Goal: Information Seeking & Learning: Learn about a topic

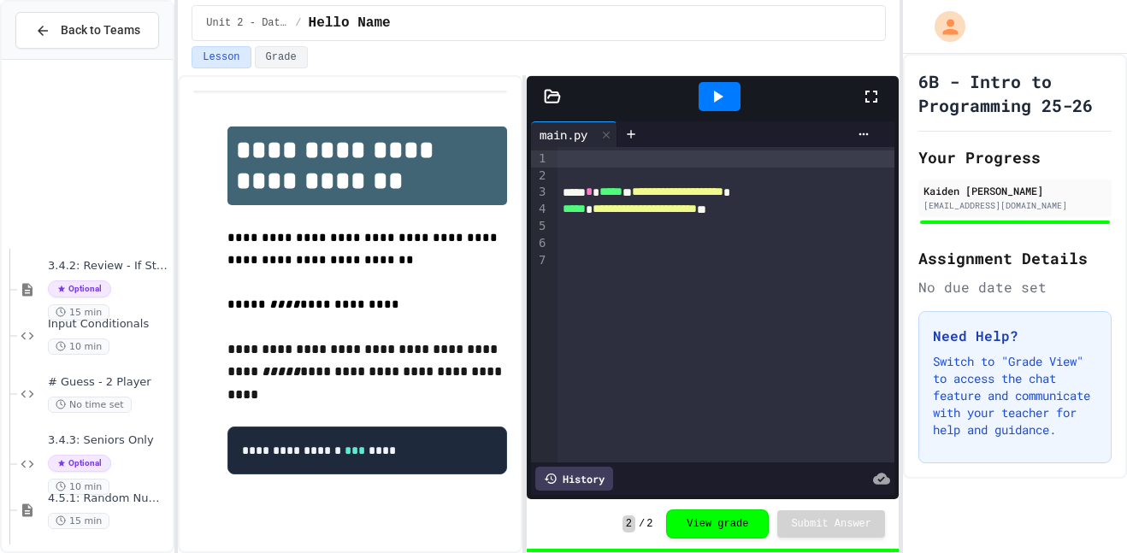
scroll to position [2042, 0]
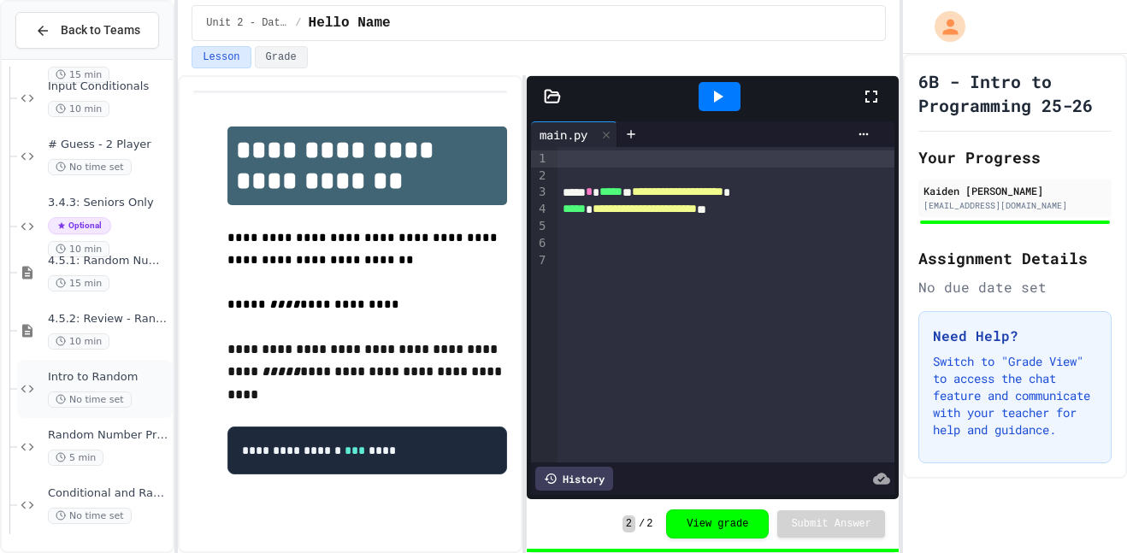
click at [117, 365] on div "Intro to Random No time set" at bounding box center [95, 389] width 156 height 58
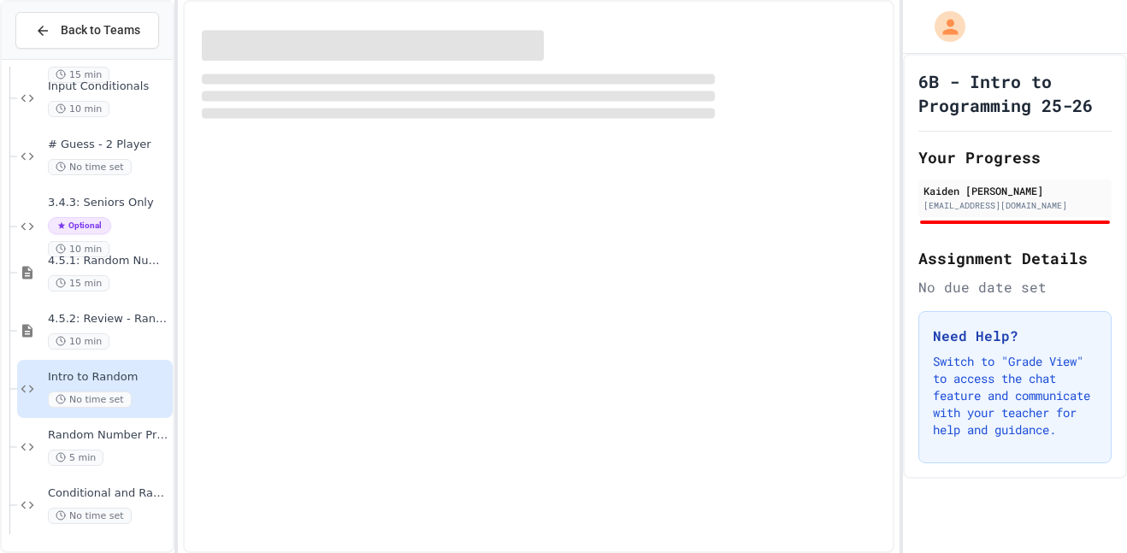
scroll to position [2022, 0]
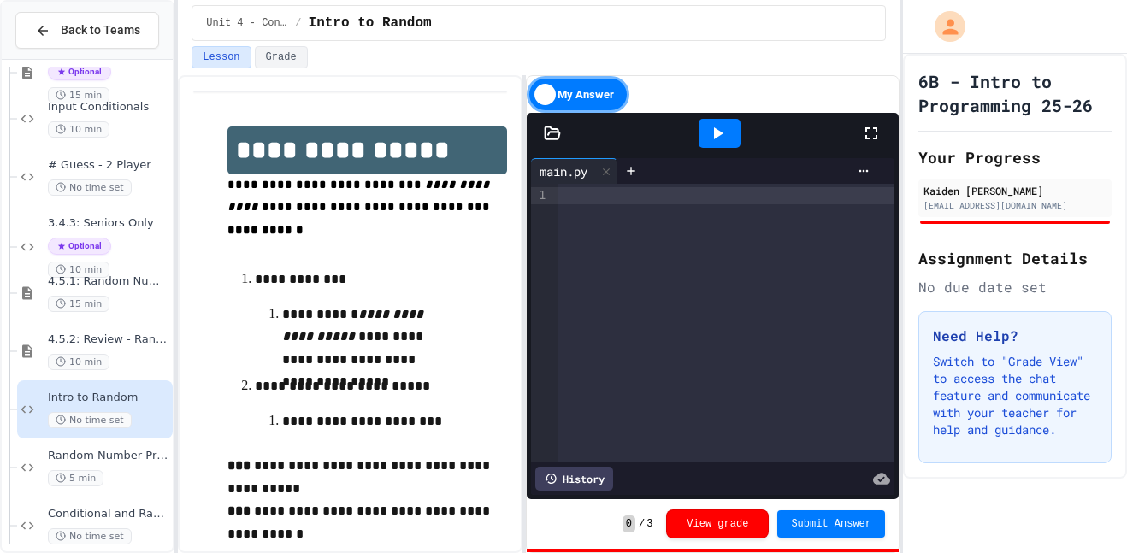
click at [598, 208] on div at bounding box center [725, 323] width 337 height 279
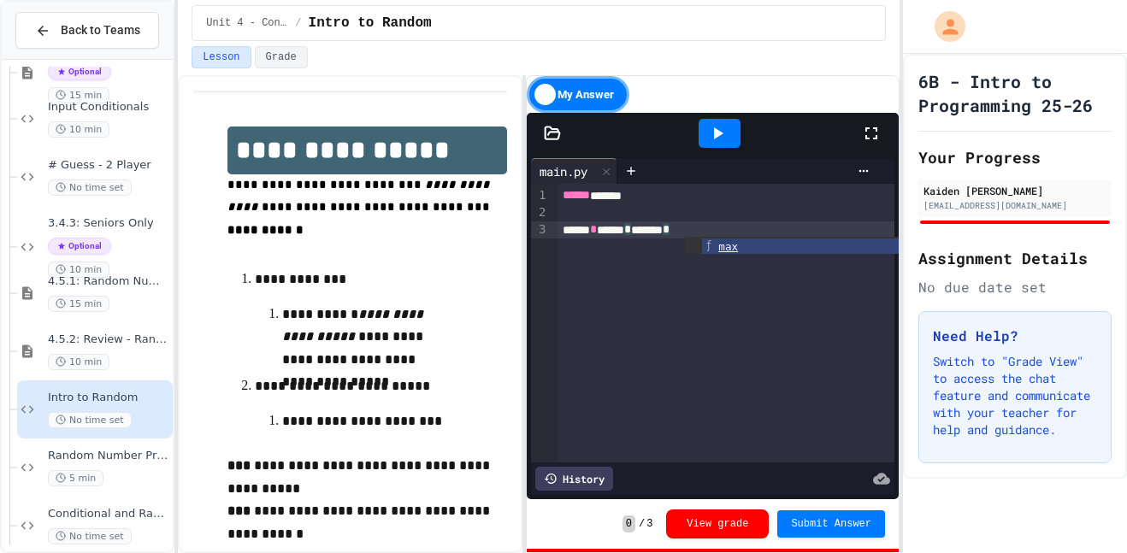
scroll to position [49, 0]
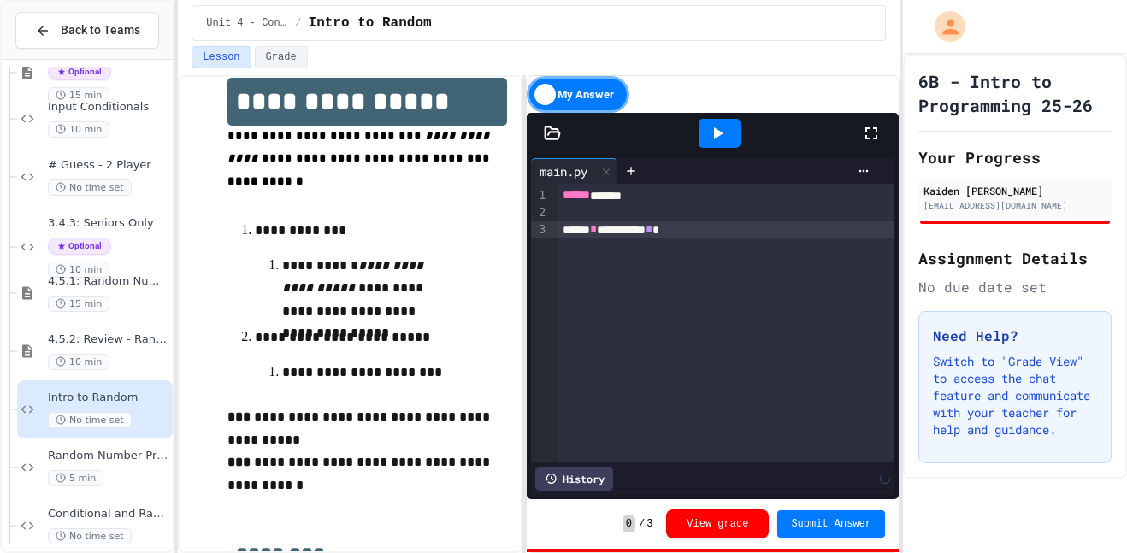
click at [678, 229] on div "**********" at bounding box center [726, 229] width 338 height 17
click at [765, 230] on div "****** * ******* ** * * *" at bounding box center [726, 229] width 338 height 17
click at [546, 90] on div "My Answer" at bounding box center [578, 94] width 103 height 37
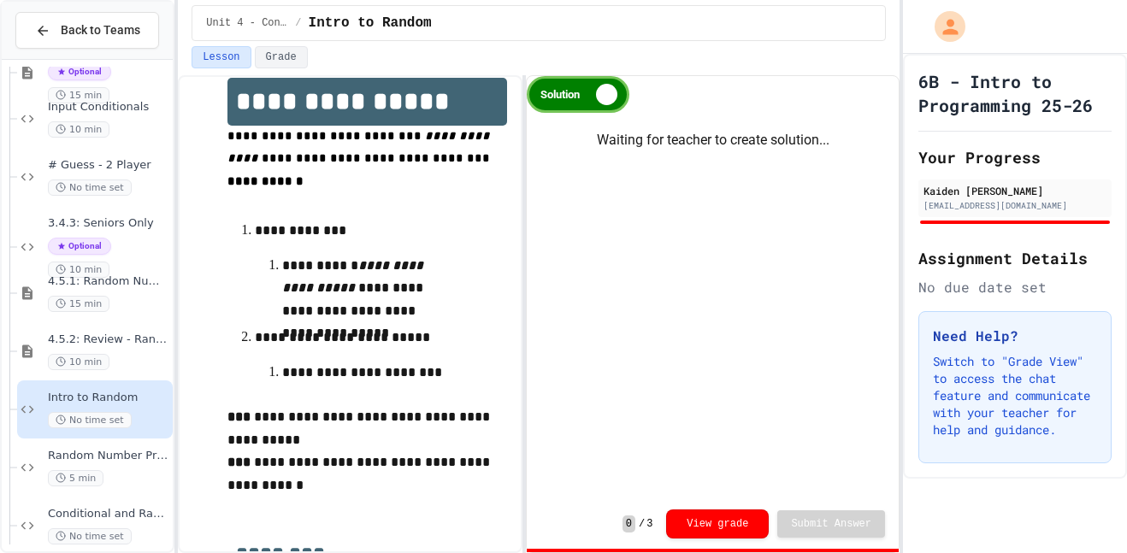
click at [549, 91] on div "Solution" at bounding box center [578, 94] width 103 height 37
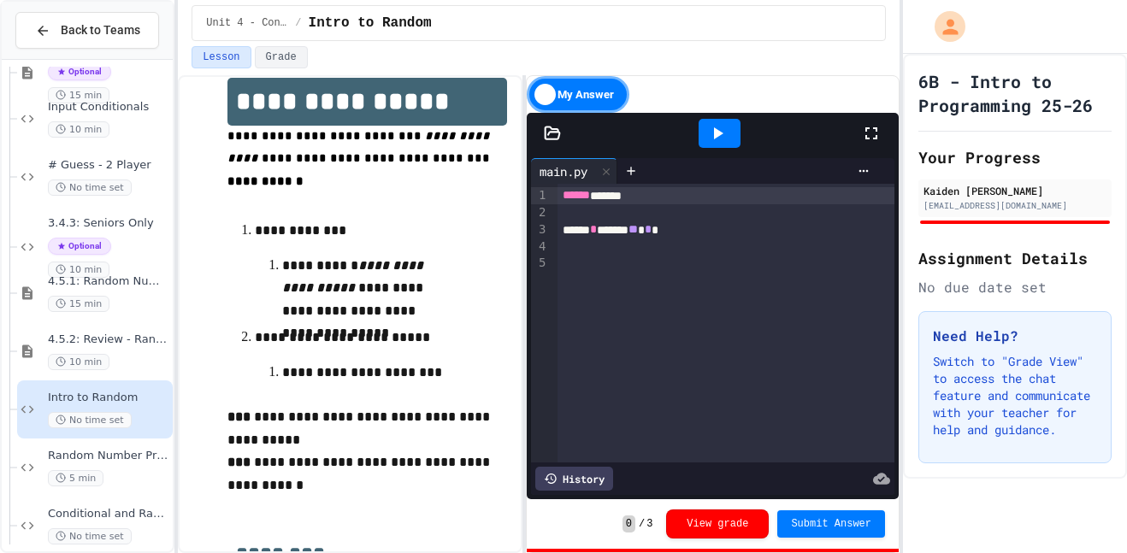
click at [713, 123] on icon at bounding box center [717, 133] width 21 height 21
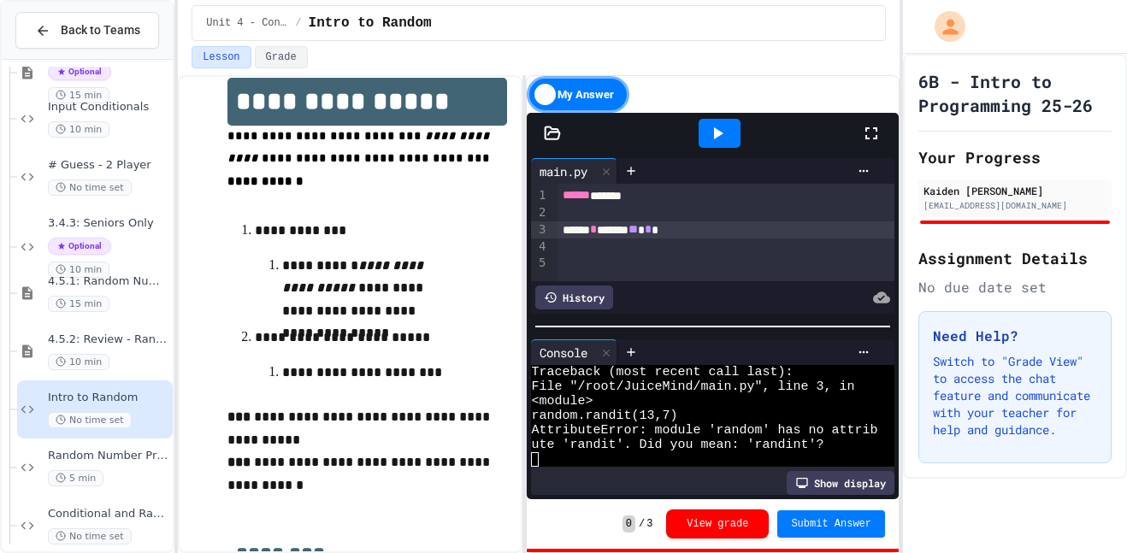
click at [638, 230] on div "****** * ******* ** * * *" at bounding box center [726, 229] width 338 height 17
click at [644, 231] on div "****** * ******* ** * * *" at bounding box center [726, 229] width 338 height 17
click at [703, 138] on div at bounding box center [719, 133] width 42 height 29
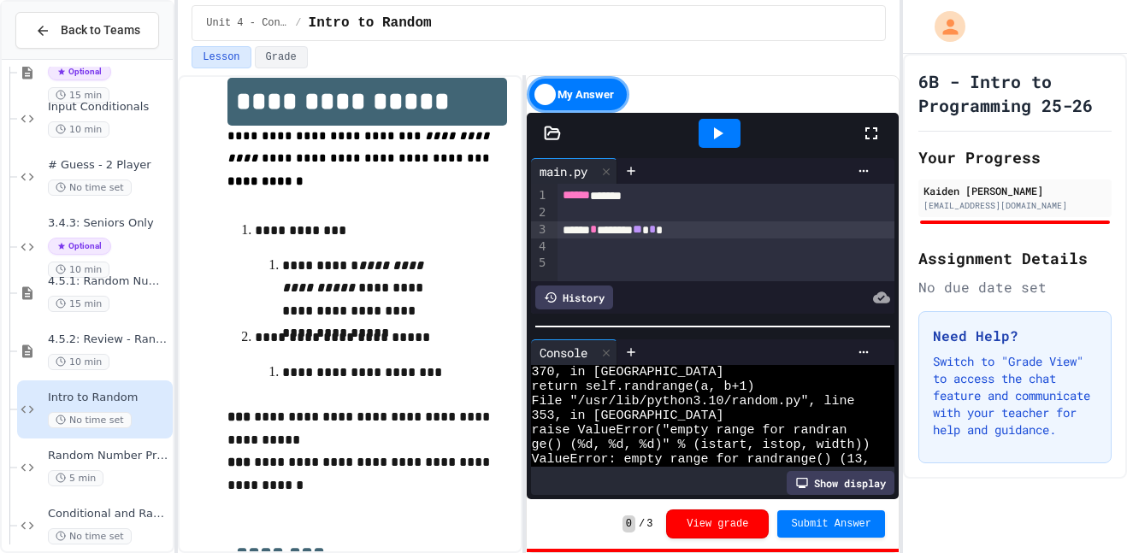
scroll to position [102, 0]
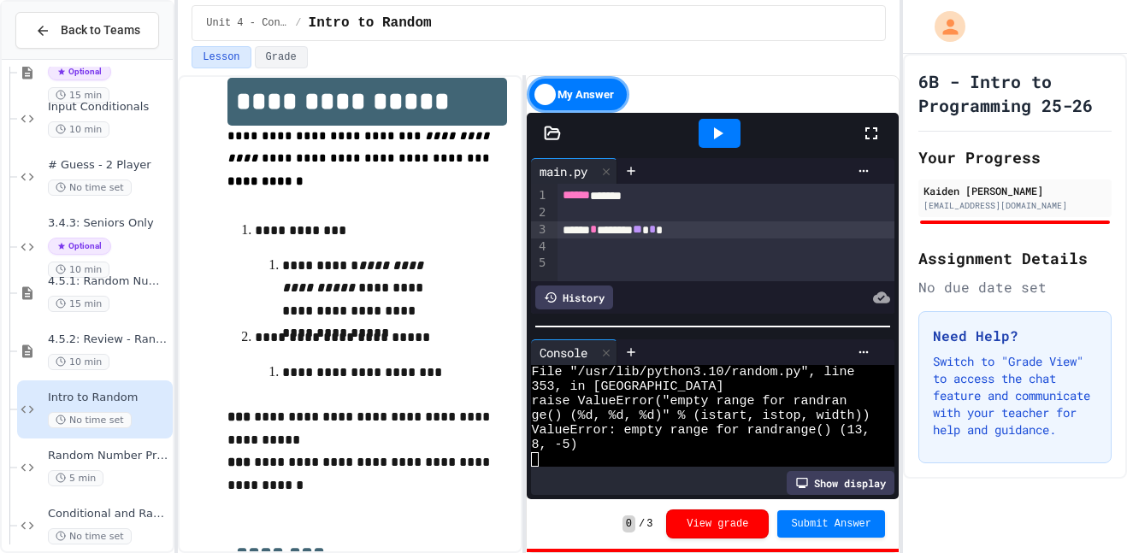
click at [638, 282] on div "History" at bounding box center [712, 297] width 363 height 32
click at [654, 325] on div at bounding box center [713, 326] width 372 height 17
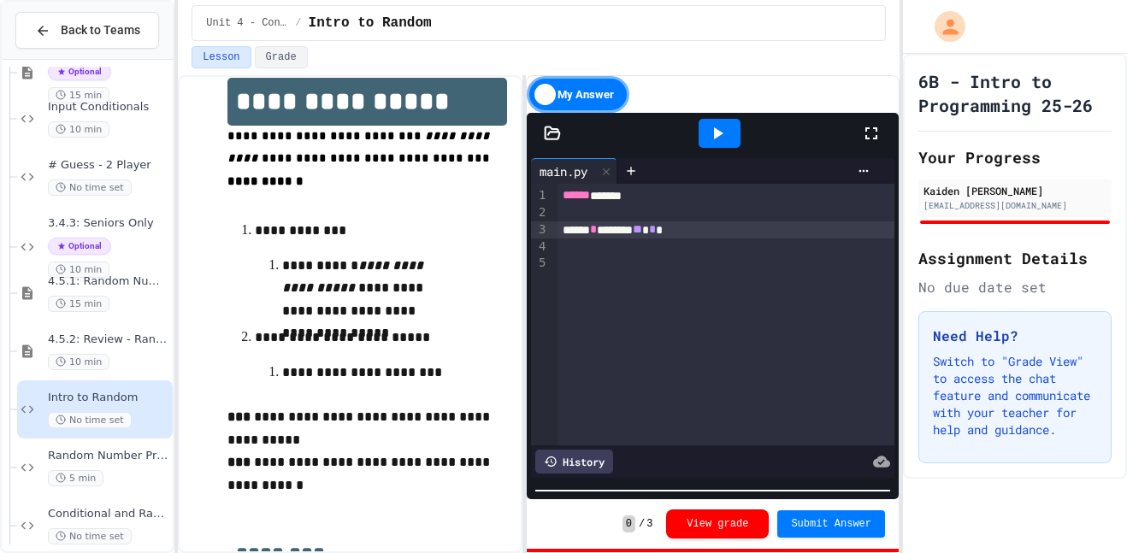
click at [619, 552] on div "My Answer Files main.py Tools Settings Output main.py 9 1 2 3 4 5 › ****** ****…" at bounding box center [713, 314] width 374 height 478
click at [619, 551] on div "My Answer Files main.py Tools Settings Output main.py 9 1 2 3 4 5 › ****** ****…" at bounding box center [713, 314] width 372 height 476
click at [100, 511] on span "Conditional and Random Practice" at bounding box center [108, 514] width 121 height 15
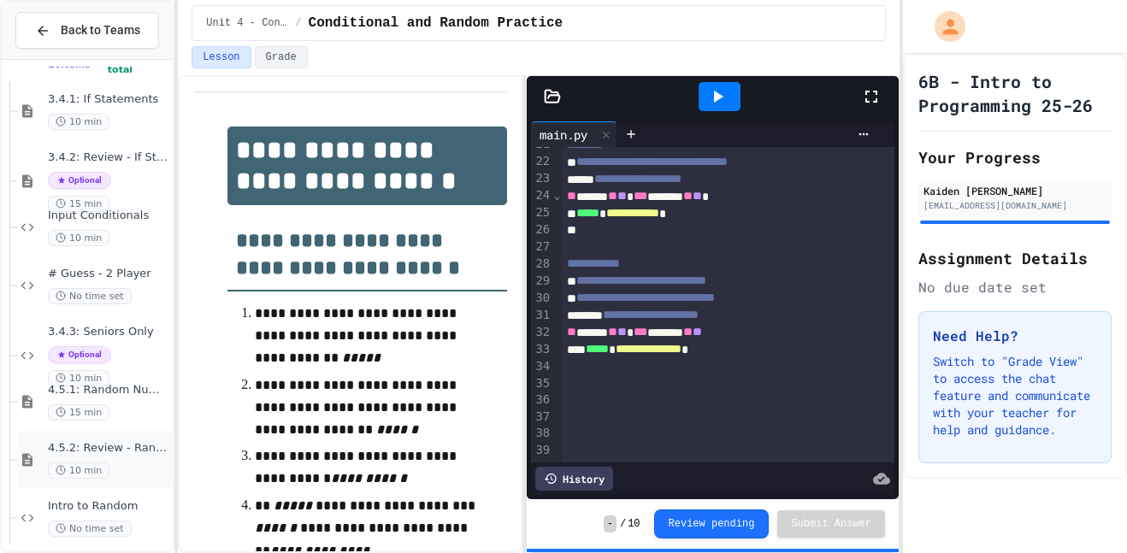
click at [108, 454] on span "4.5.2: Review - Random Numbers" at bounding box center [108, 448] width 121 height 15
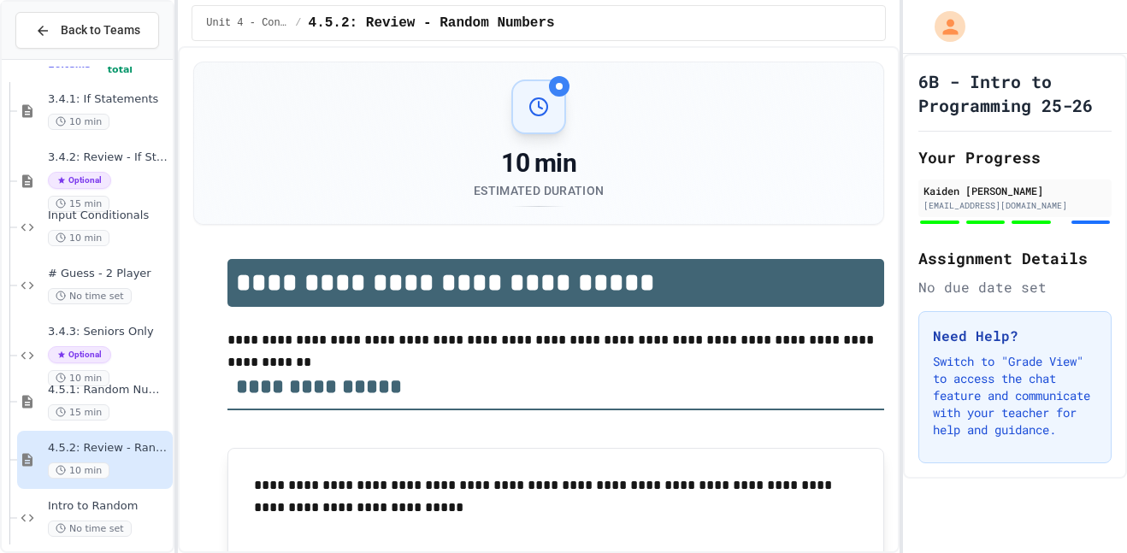
click at [24, 469] on div "4.5.2: Review - Random Numbers 10 min" at bounding box center [95, 460] width 156 height 58
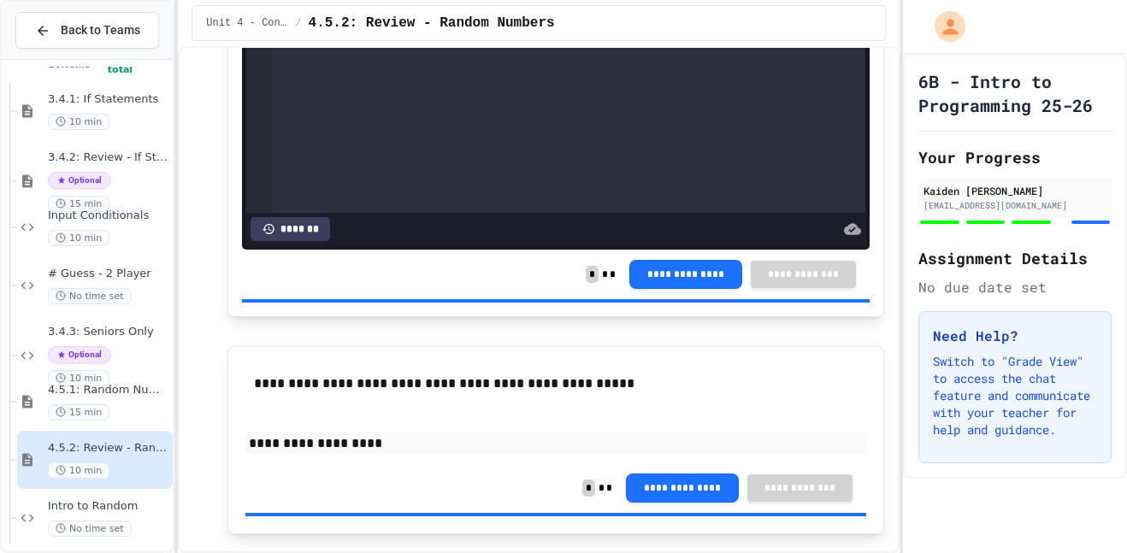
scroll to position [4064, 0]
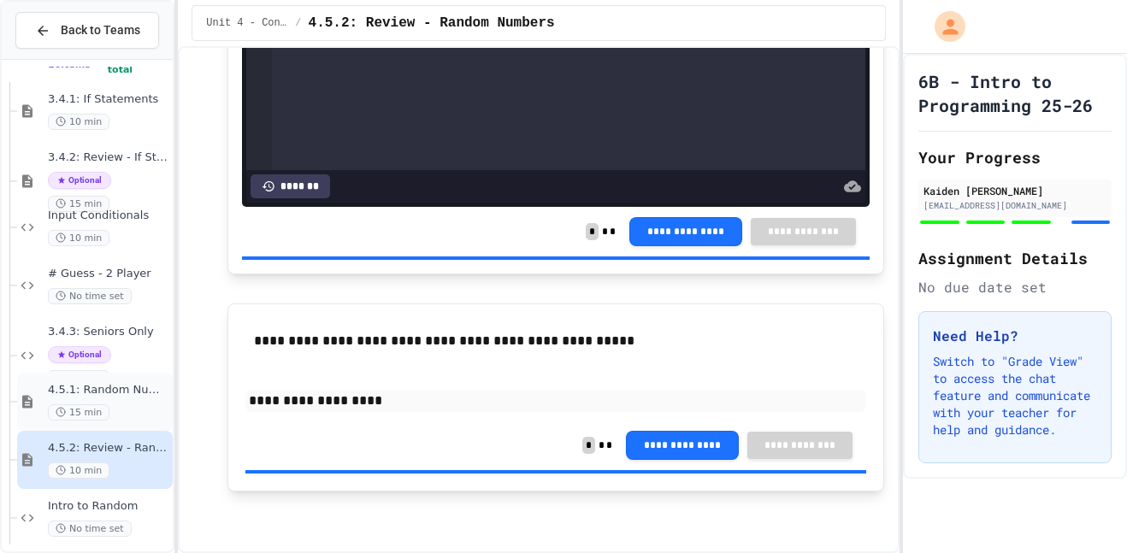
click at [141, 393] on span "4.5.1: Random Numbers" at bounding box center [108, 390] width 121 height 15
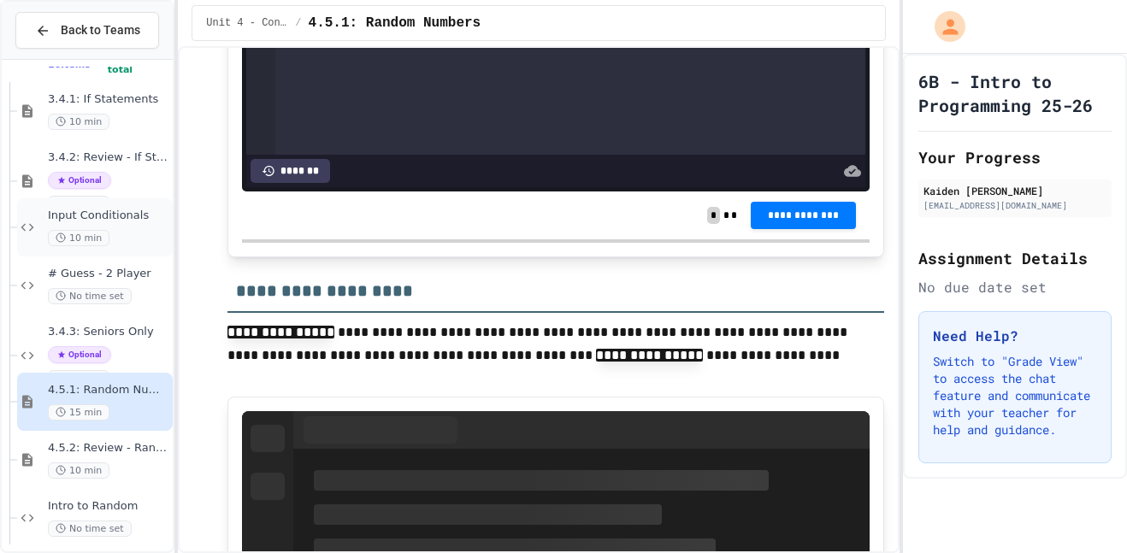
scroll to position [2042, 0]
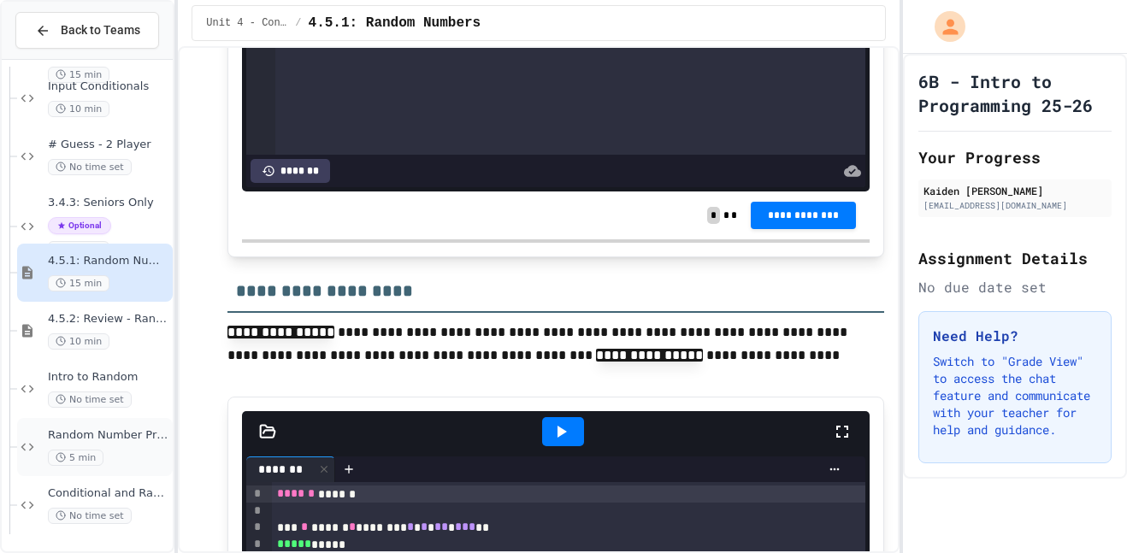
click at [93, 428] on span "Random Number Practice" at bounding box center [108, 435] width 121 height 15
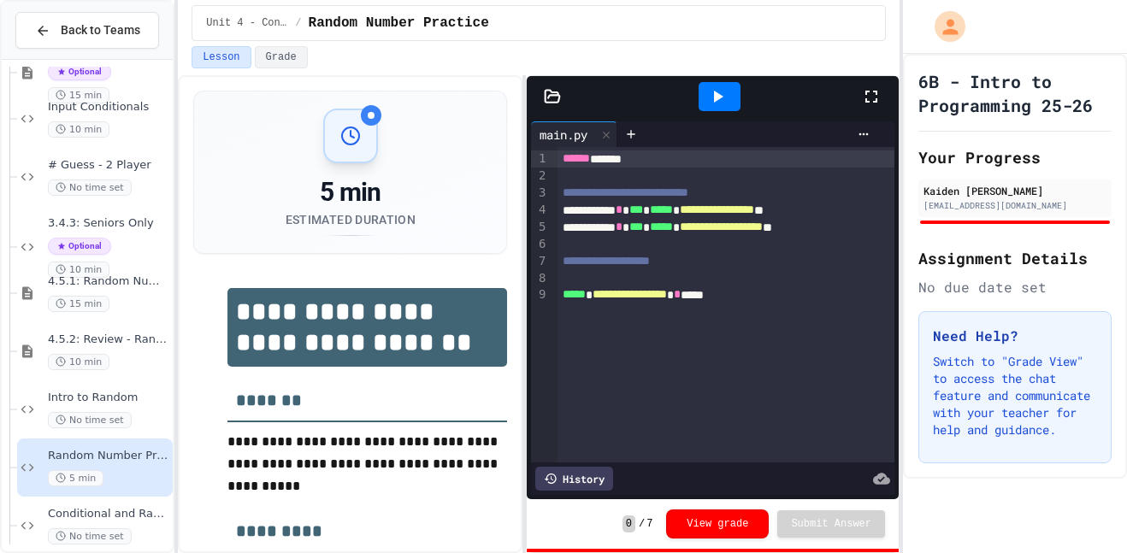
click at [705, 104] on div at bounding box center [719, 96] width 42 height 29
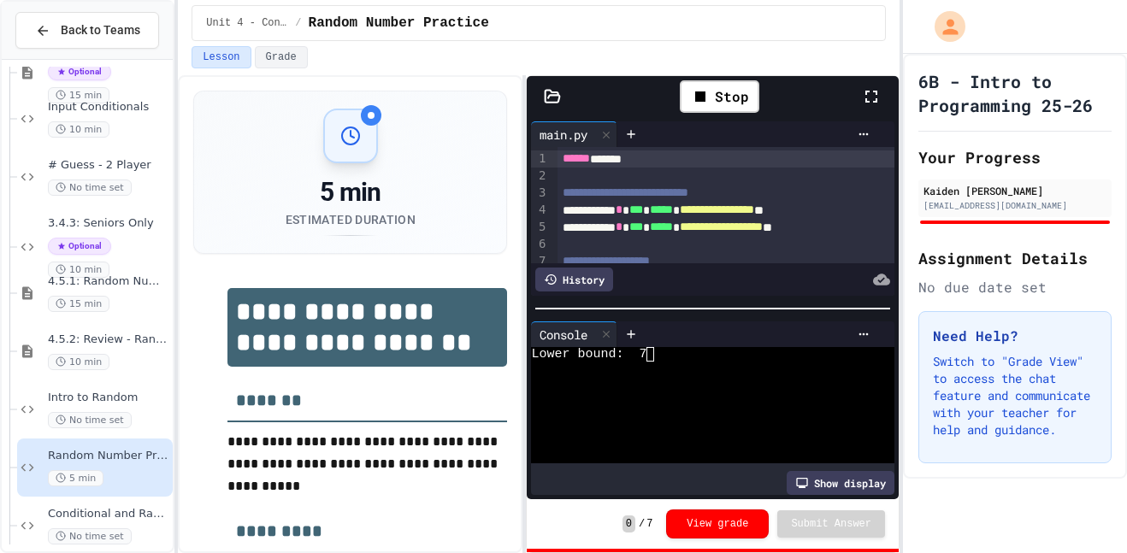
click at [698, 373] on div at bounding box center [704, 369] width 346 height 15
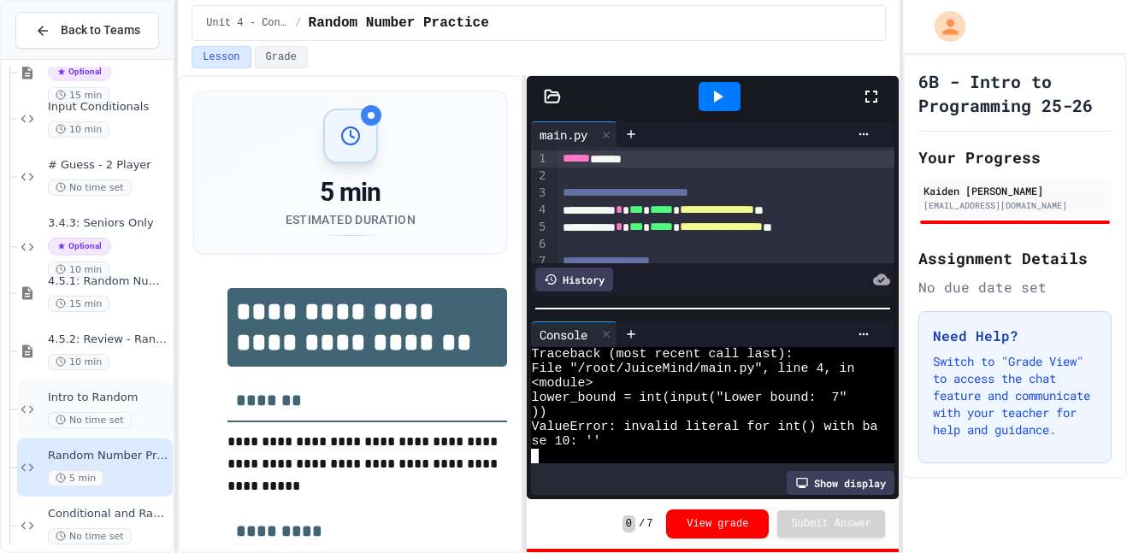
click at [118, 385] on div "Intro to Random No time set" at bounding box center [95, 409] width 156 height 58
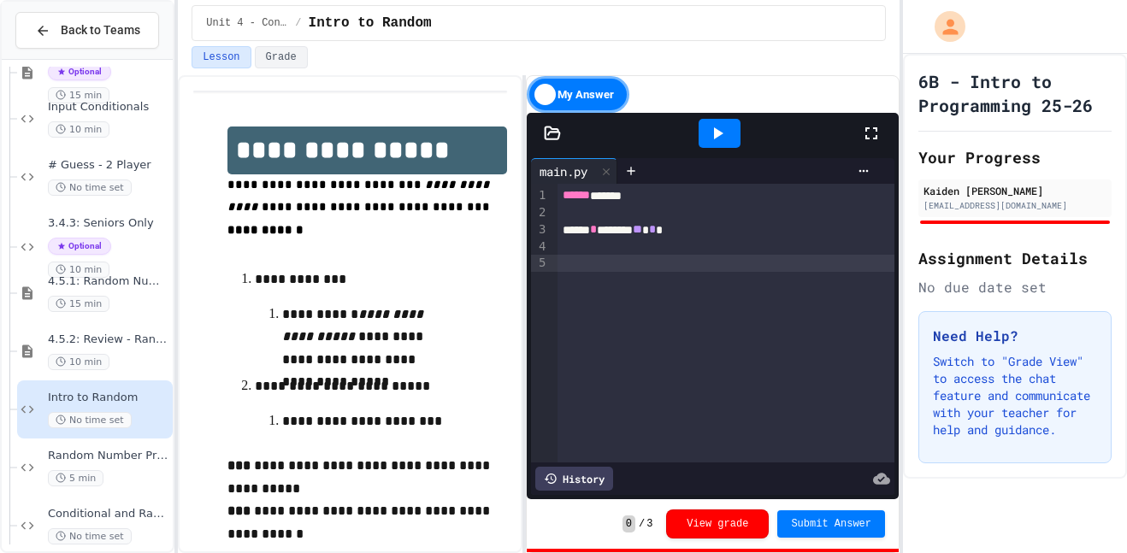
click at [645, 269] on div at bounding box center [726, 263] width 338 height 17
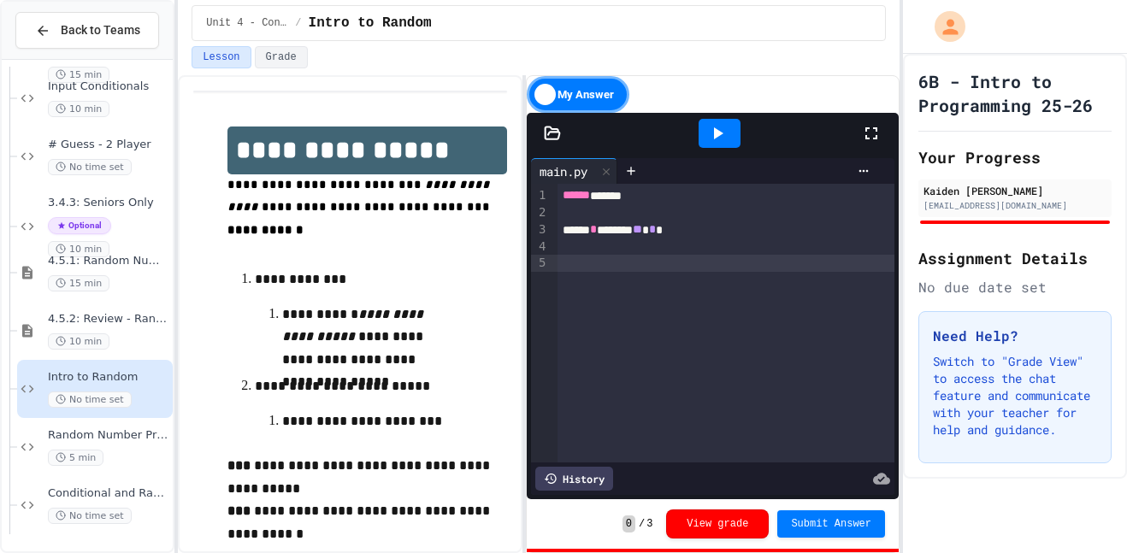
scroll to position [138, 0]
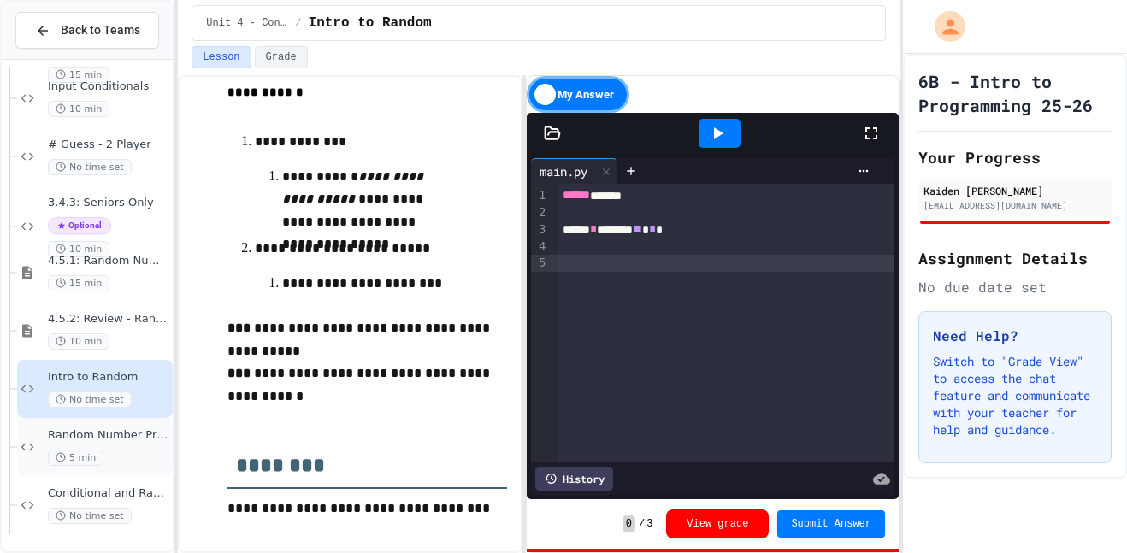
click at [123, 462] on div "5 min" at bounding box center [108, 458] width 121 height 16
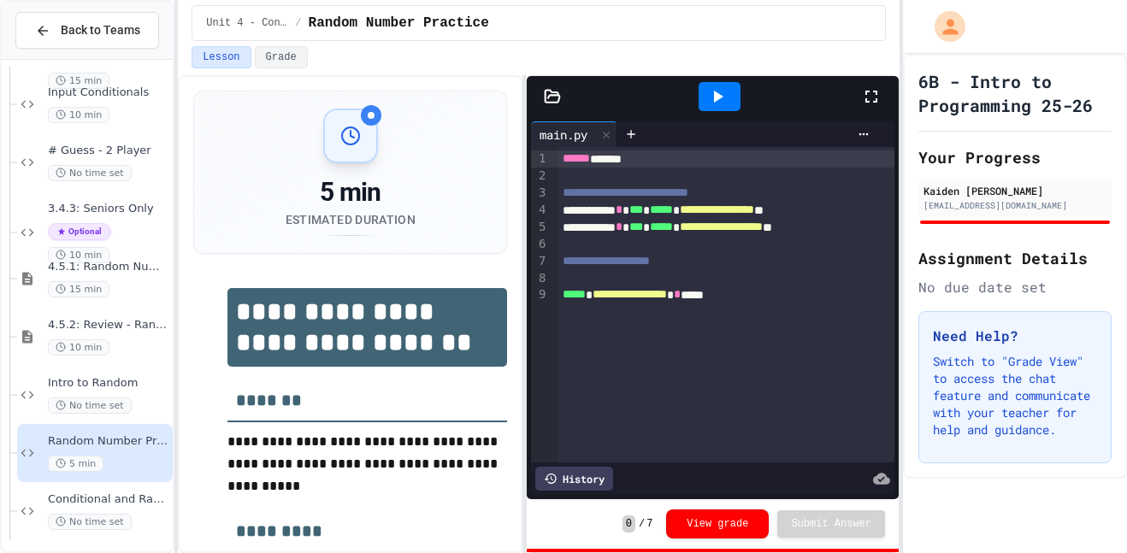
scroll to position [2042, 0]
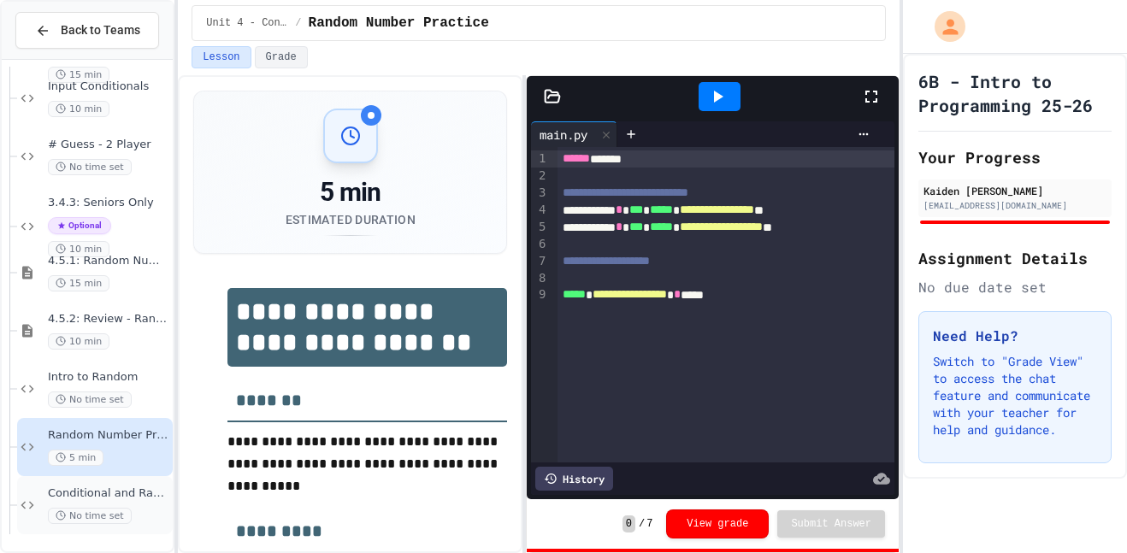
click at [129, 508] on div "No time set" at bounding box center [108, 516] width 121 height 16
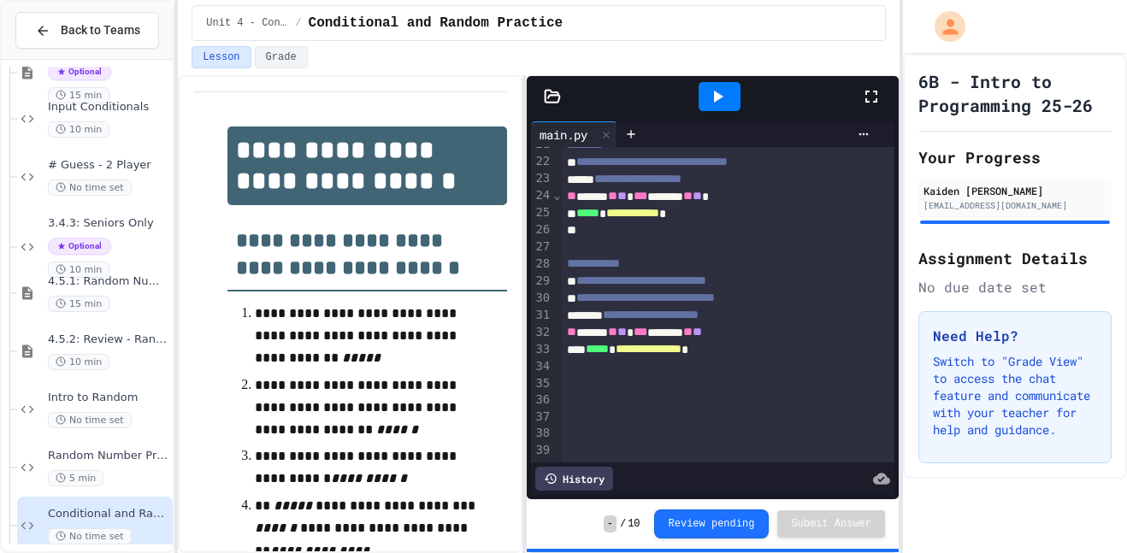
scroll to position [153, 0]
